Goal: Information Seeking & Learning: Learn about a topic

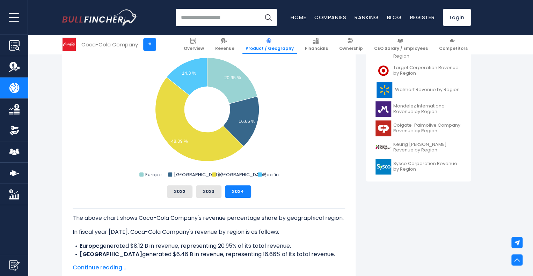
scroll to position [274, 0]
click at [212, 188] on button "2023" at bounding box center [208, 191] width 25 height 13
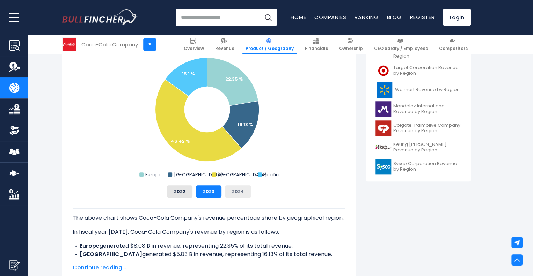
click at [236, 188] on button "2024" at bounding box center [238, 191] width 26 height 13
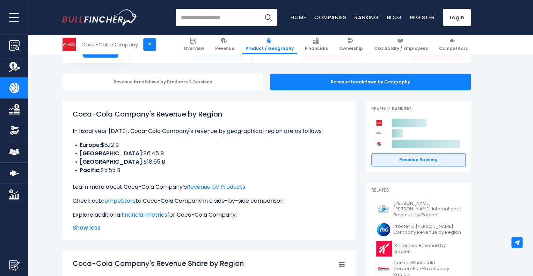
scroll to position [55, 0]
click at [326, 46] on span "Financials" at bounding box center [316, 49] width 23 height 6
click at [324, 44] on link "Financials" at bounding box center [316, 44] width 29 height 19
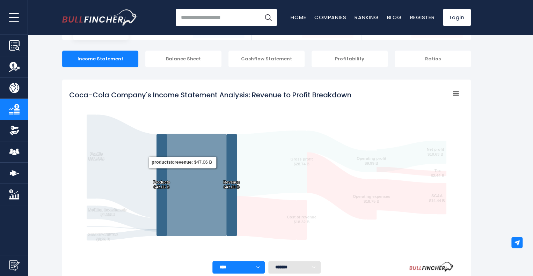
scroll to position [34, 0]
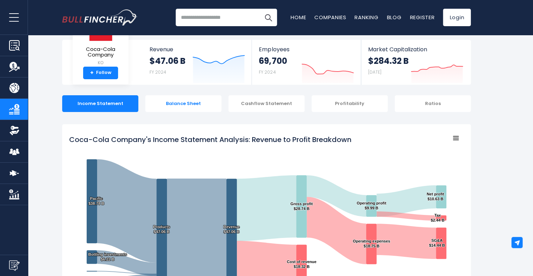
click at [202, 108] on div "Balance Sheet" at bounding box center [183, 103] width 76 height 17
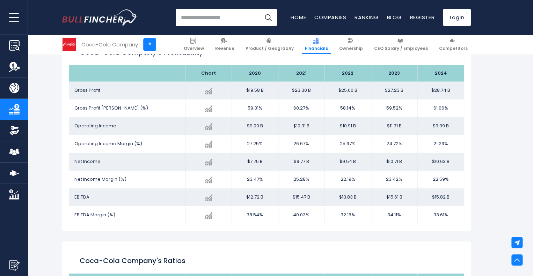
scroll to position [995, 0]
